Goal: Information Seeking & Learning: Learn about a topic

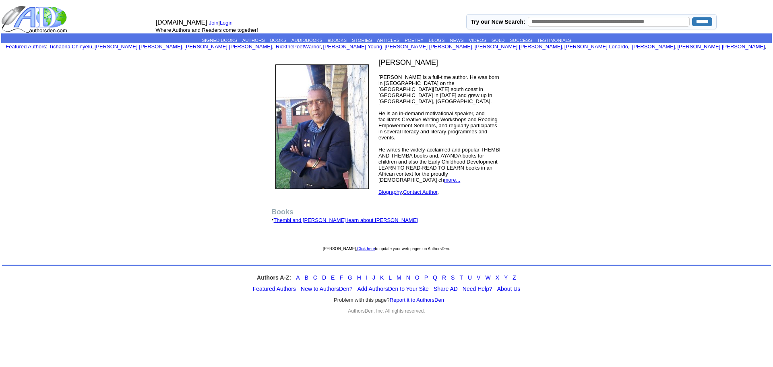
click at [460, 177] on link "more..." at bounding box center [452, 180] width 16 height 6
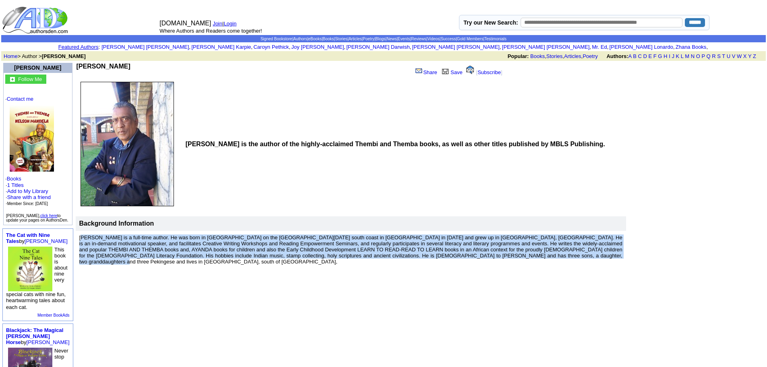
drag, startPoint x: 74, startPoint y: 234, endPoint x: 550, endPoint y: 262, distance: 476.0
click at [550, 262] on td "[PERSON_NAME] is a full-time author. He was born in [GEOGRAPHIC_DATA] on the [G…" at bounding box center [351, 249] width 550 height 37
copy font "[PERSON_NAME] is a full-time author. He was born in [GEOGRAPHIC_DATA] on the [G…"
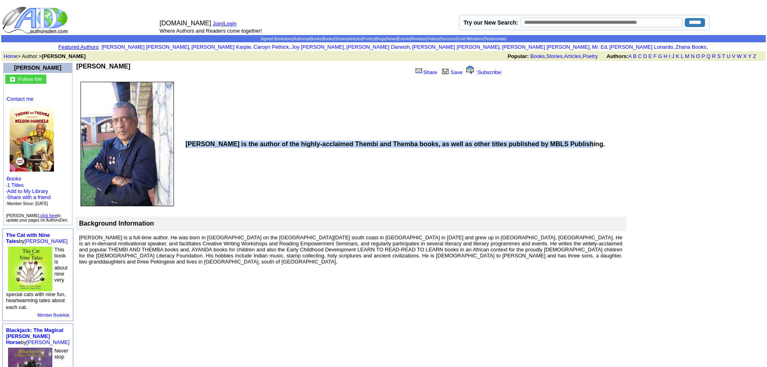
drag, startPoint x: 587, startPoint y: 143, endPoint x: 227, endPoint y: 150, distance: 360.2
click at [233, 154] on td "[PERSON_NAME] is the author of the highly-acclaimed Thembi and Themba books, as…" at bounding box center [404, 144] width 443 height 130
copy div "[PERSON_NAME] is the author of the highly-acclaimed Thembi and Themba books, as…"
